Goal: Obtain resource: Obtain resource

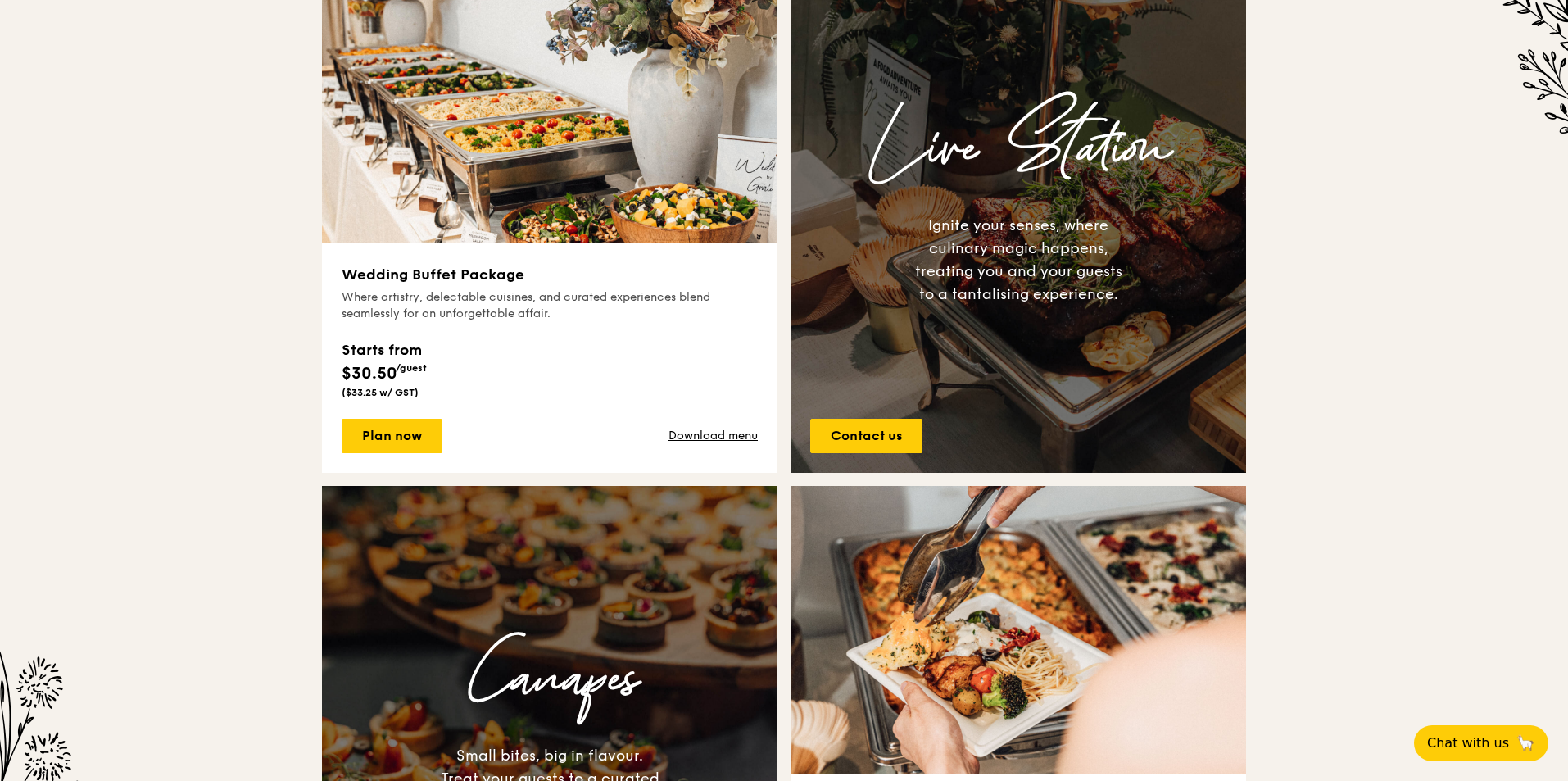
scroll to position [901, 0]
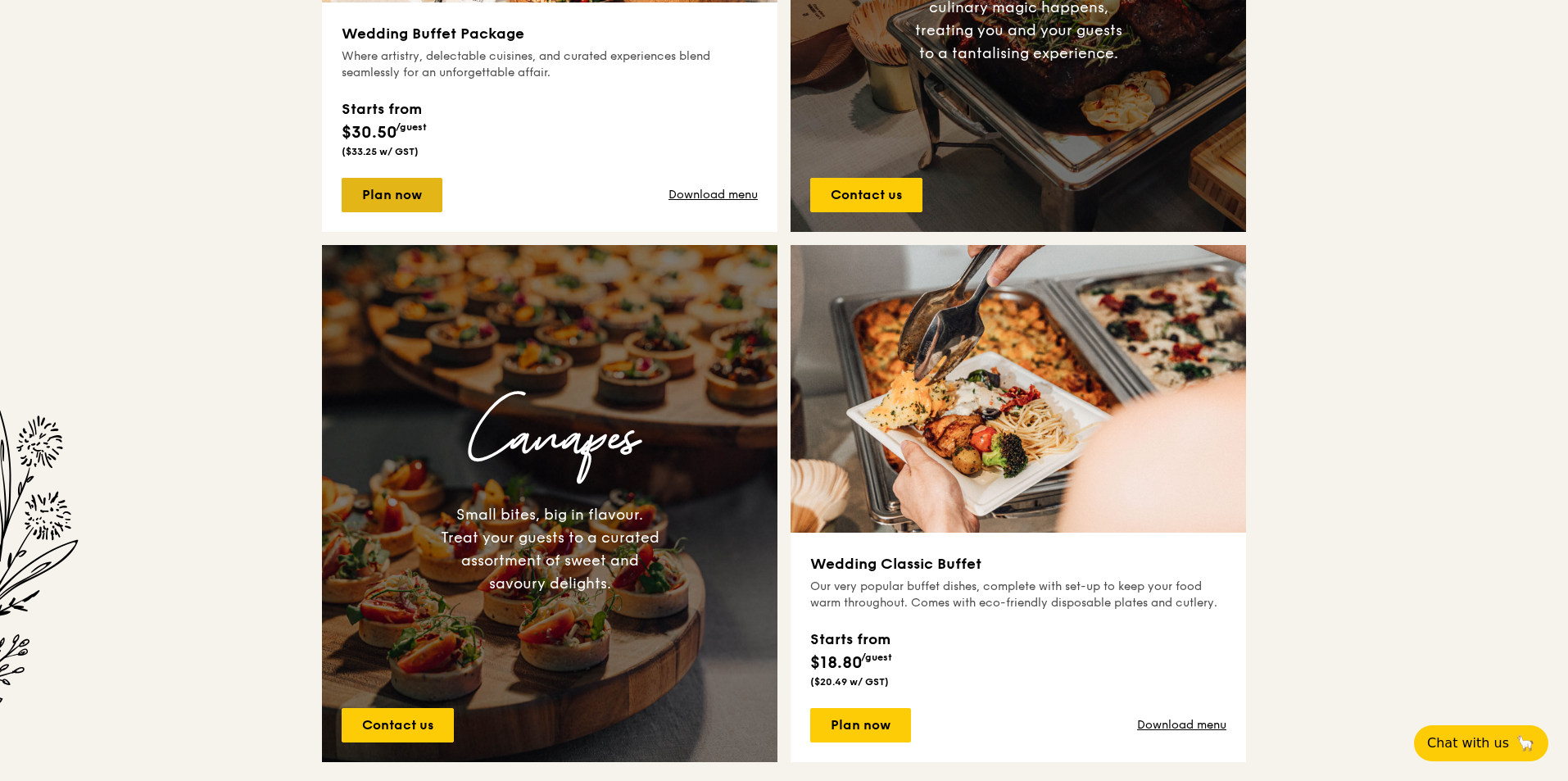
click at [409, 199] on link "Plan now" at bounding box center [392, 195] width 101 height 35
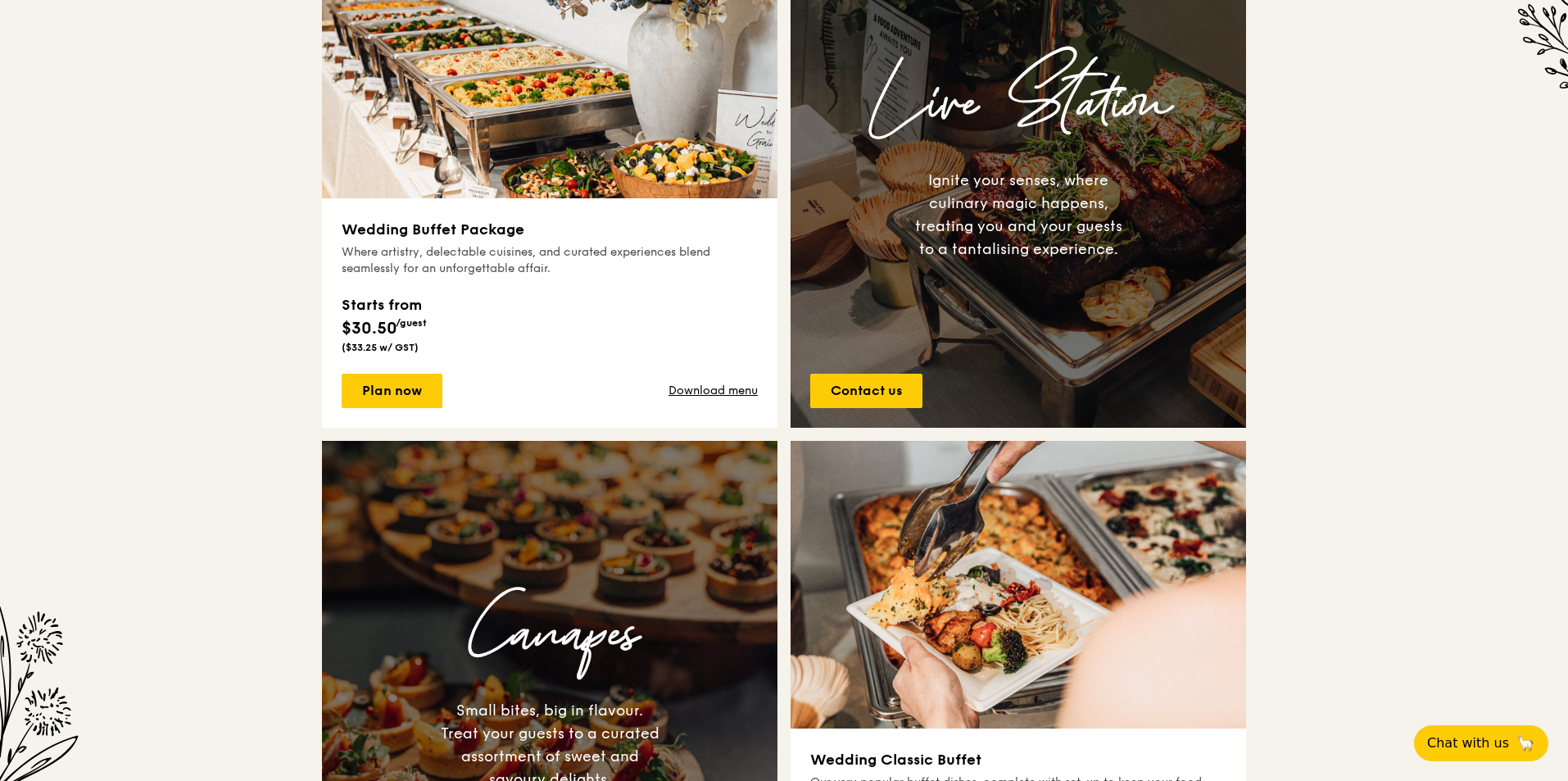
scroll to position [639, 0]
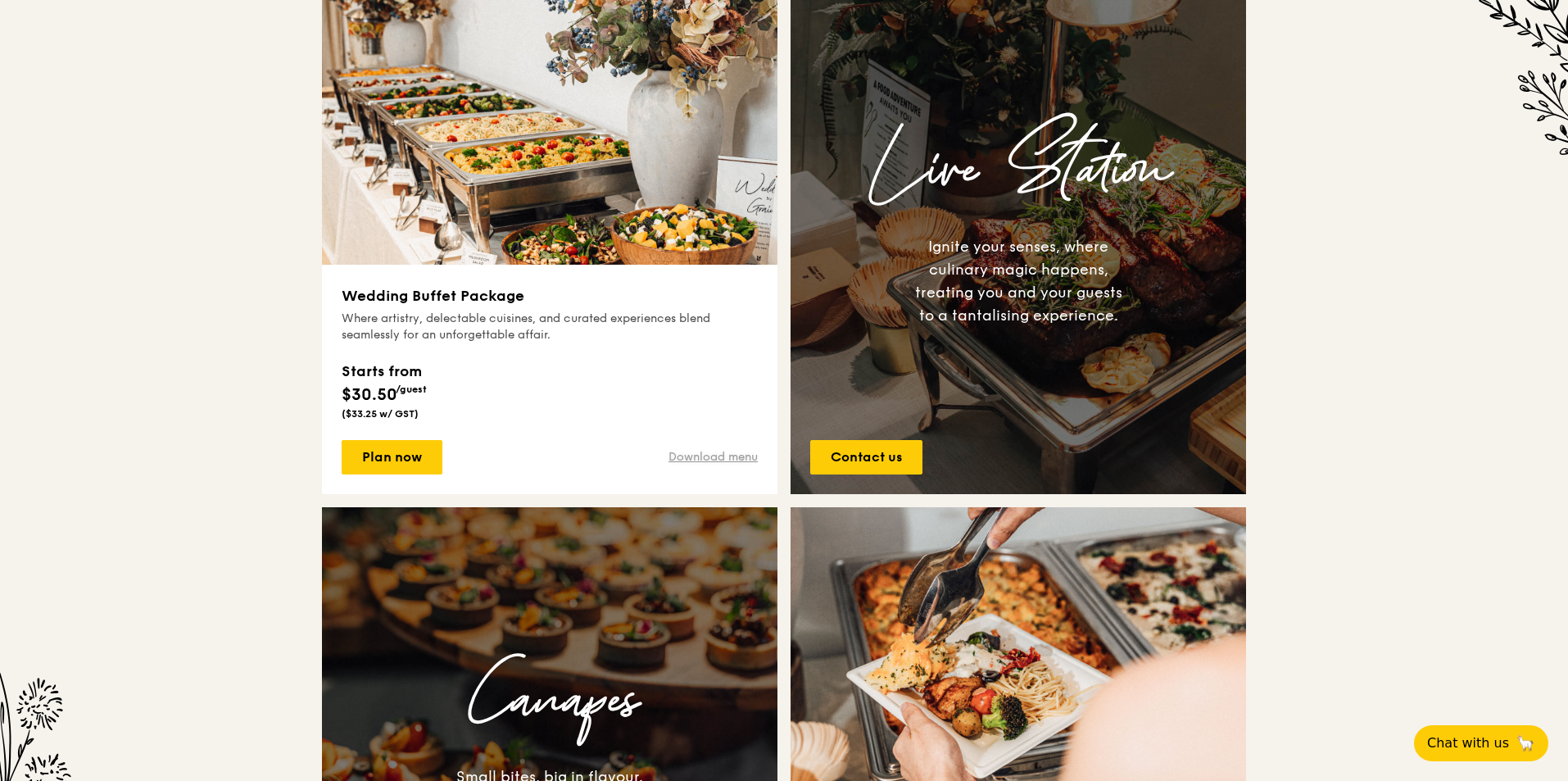
click at [706, 456] on link "Download menu" at bounding box center [713, 457] width 89 height 16
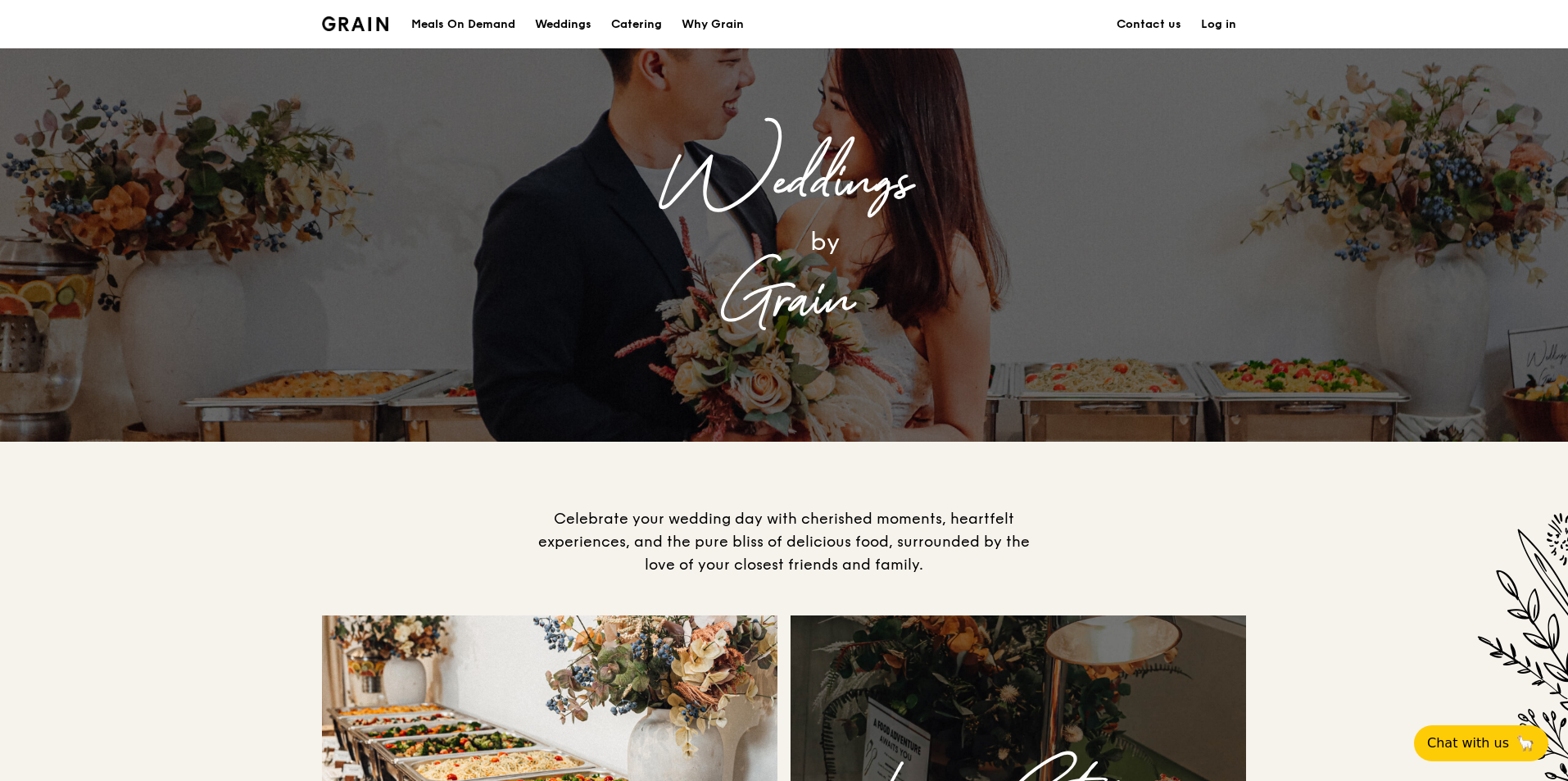
scroll to position [0, 0]
click at [633, 29] on div "Catering" at bounding box center [636, 25] width 51 height 49
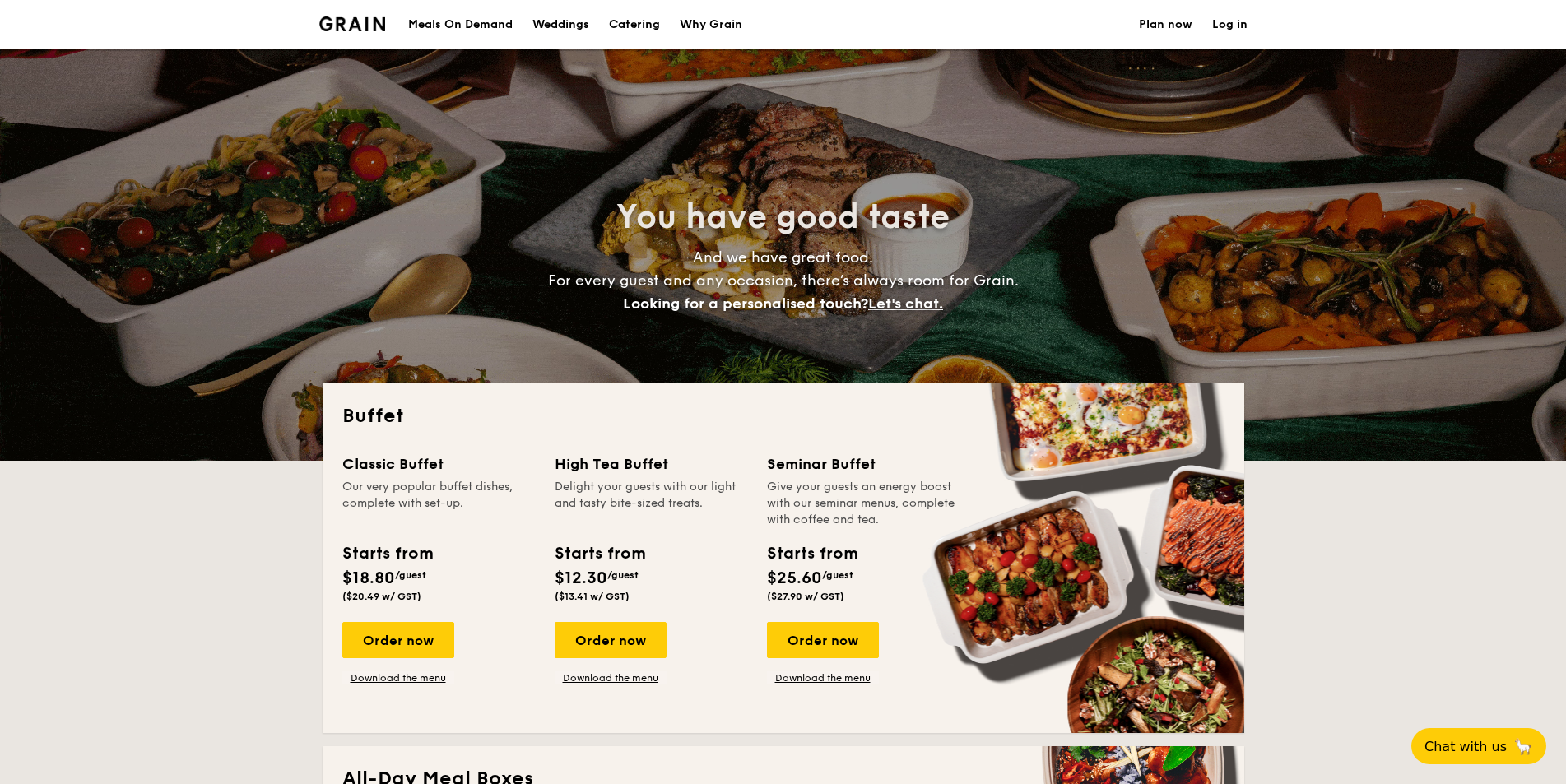
select select
